Goal: Subscribe to service/newsletter

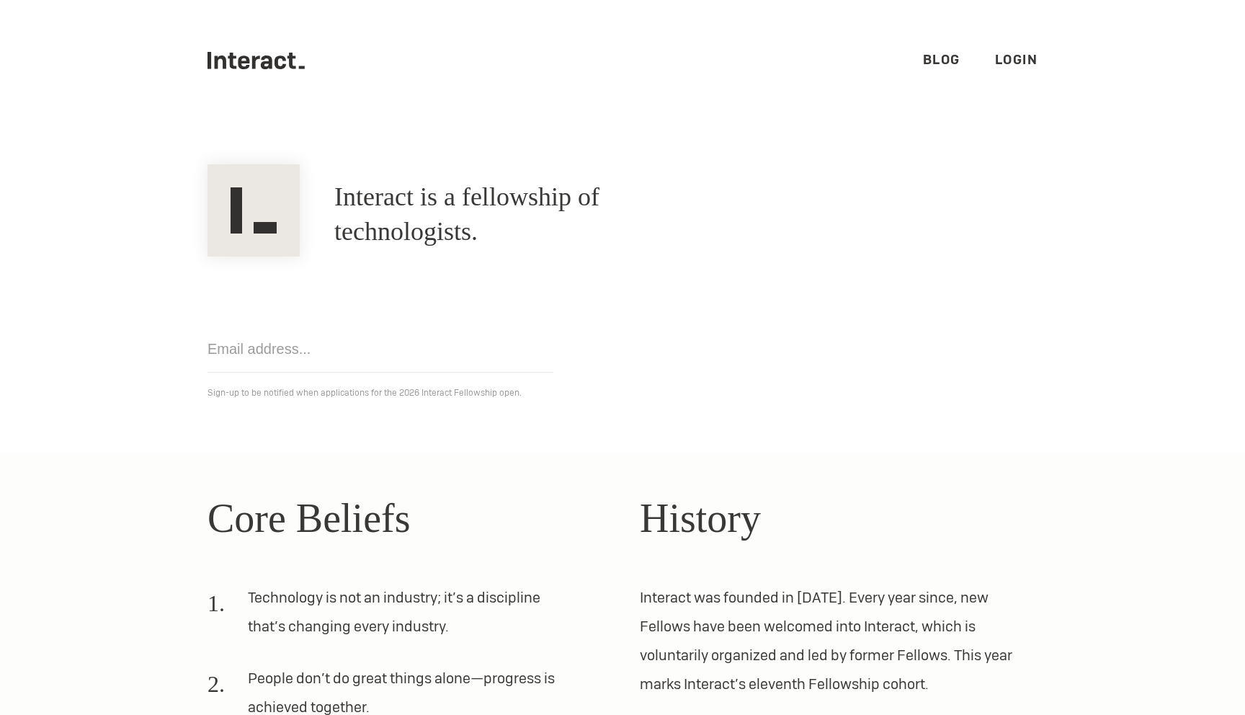
click at [945, 57] on link "Blog" at bounding box center [941, 59] width 37 height 17
click at [374, 353] on input "email" at bounding box center [381, 349] width 346 height 47
type input "[EMAIL_ADDRESS][DOMAIN_NAME]"
click input "Get notified" at bounding box center [0, 0] width 0 height 0
